Goal: Task Accomplishment & Management: Use online tool/utility

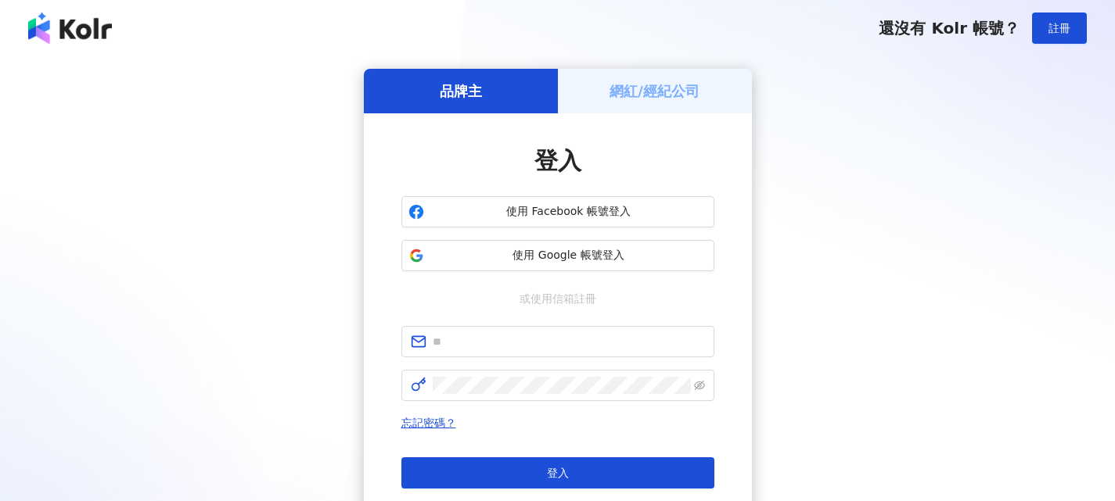
click at [614, 94] on h5 "網紅/經紀公司" at bounding box center [654, 91] width 90 height 20
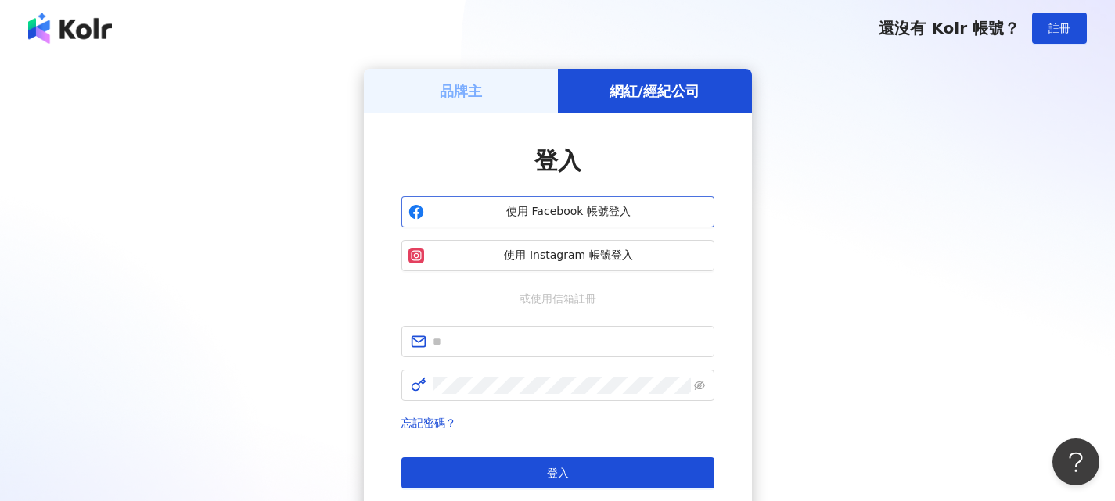
click at [583, 202] on button "使用 Facebook 帳號登入" at bounding box center [557, 211] width 313 height 31
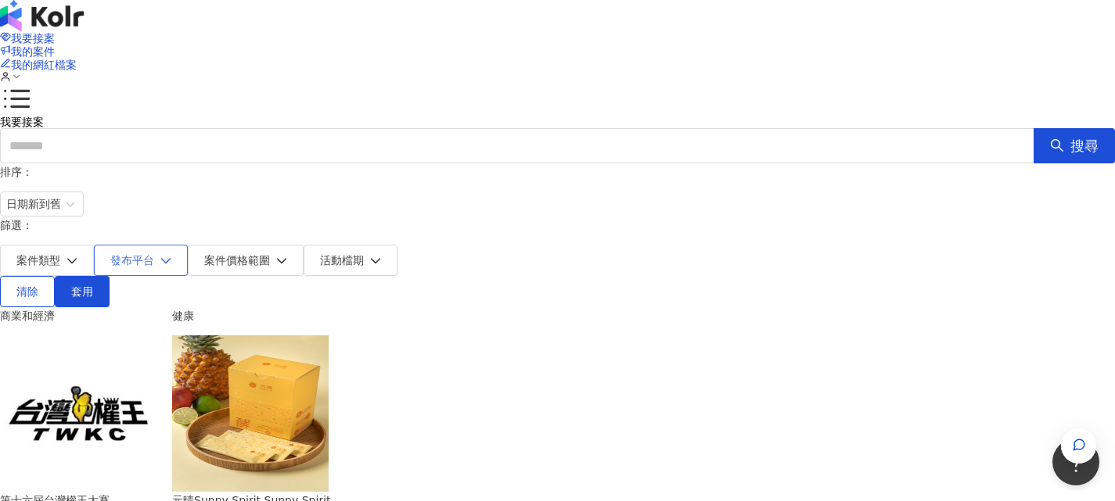
click at [188, 245] on button "發布平台" at bounding box center [141, 260] width 94 height 31
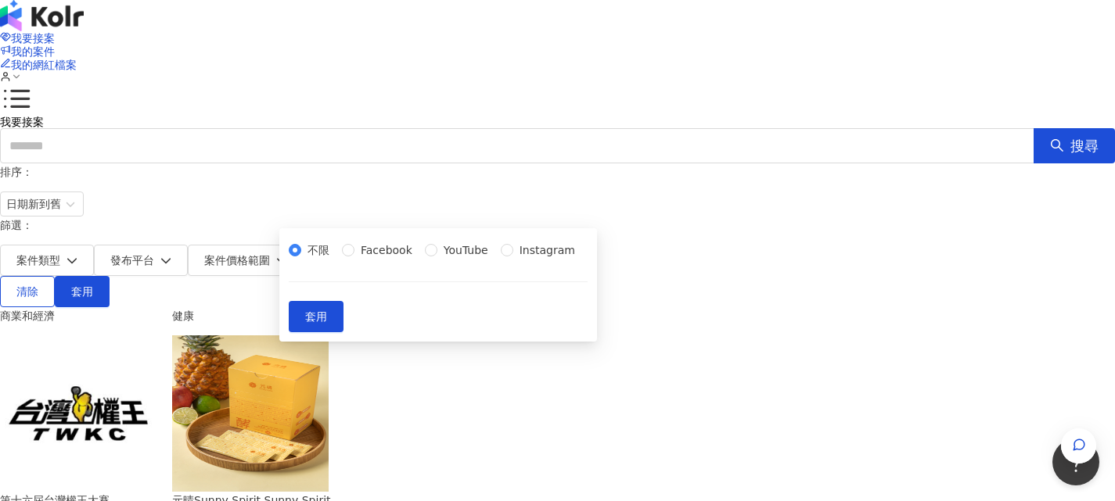
drag, startPoint x: 356, startPoint y: 380, endPoint x: 351, endPoint y: 393, distance: 13.7
click at [513, 259] on span "Instagram" at bounding box center [547, 250] width 68 height 17
click at [327, 323] on span "套用" at bounding box center [316, 317] width 22 height 13
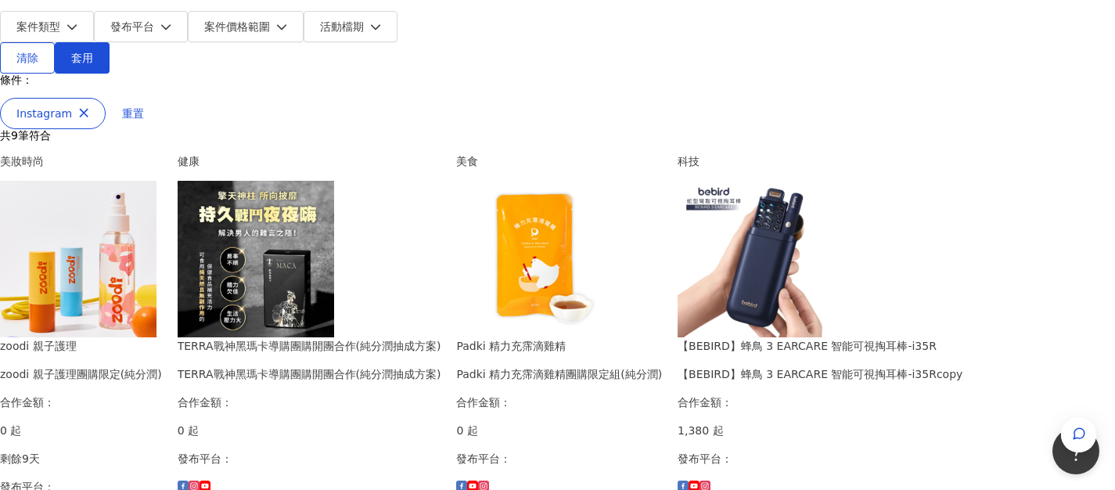
scroll to position [235, 0]
